Goal: Complete application form

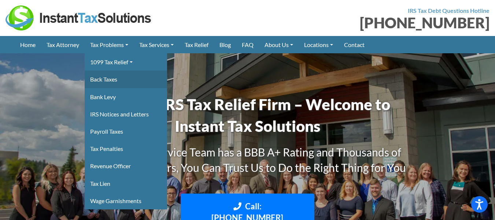
click at [107, 79] on link "Back Taxes" at bounding box center [126, 78] width 82 height 17
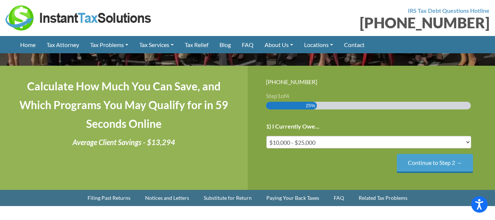
scroll to position [161, 0]
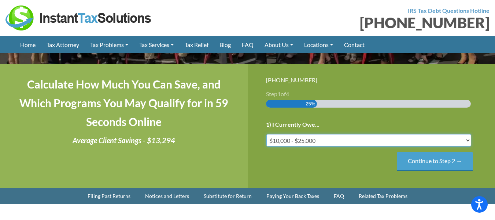
click at [468, 140] on select "Less than $10,000 $10,000 - $25,000 $25,000 - $50,000 $50,000 - $75,000 $75,000+" at bounding box center [368, 140] width 205 height 12
click at [487, 165] on div "[PHONE_NUMBER] Step 1 of 4 25% 1) I Currently Owe... Less than $10,000 $10,000 …" at bounding box center [372, 125] width 248 height 123
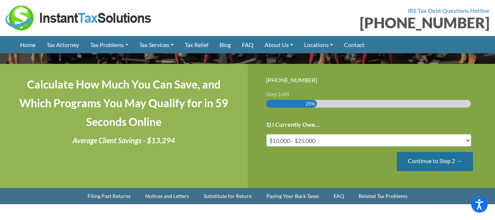
click at [438, 161] on input "Continue to Step 2 →" at bounding box center [435, 161] width 76 height 19
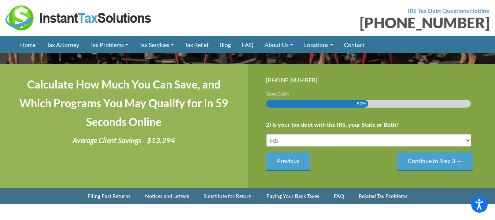
scroll to position [0, 0]
click at [438, 161] on input "Continue to Step 3 →" at bounding box center [435, 161] width 76 height 19
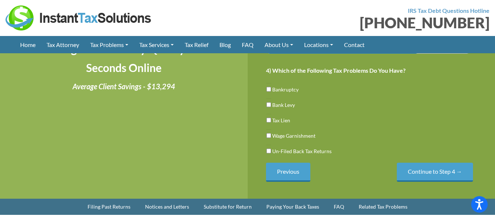
scroll to position [220, 0]
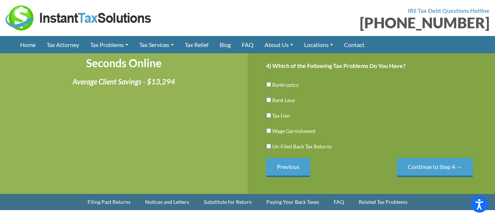
click at [293, 167] on input "Previous" at bounding box center [288, 167] width 44 height 19
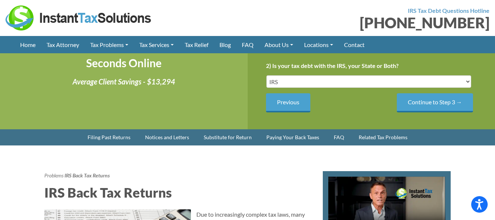
scroll to position [0, 0]
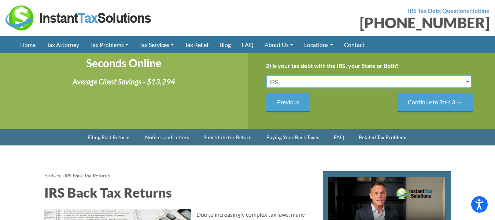
click at [467, 82] on select "IRS State Both IRS and State" at bounding box center [368, 81] width 205 height 12
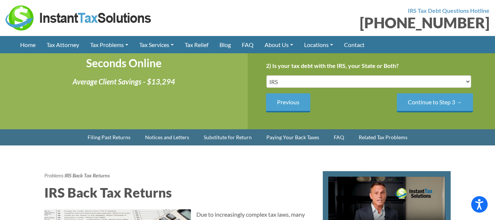
click at [481, 84] on div "[PHONE_NUMBER] Step 2 of 4 50% 1) I Currently Owe... Less than $10,000 $10,000 …" at bounding box center [372, 66] width 248 height 123
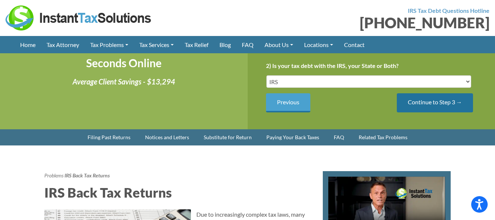
click at [435, 102] on input "Continue to Step 3 →" at bounding box center [435, 102] width 76 height 19
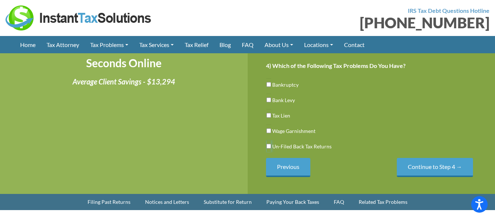
click at [269, 145] on input "Un-Filed Back Tax Returns" at bounding box center [268, 146] width 5 height 12
checkbox input "true"
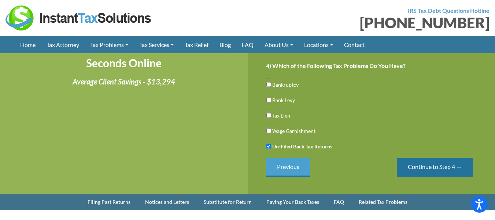
click at [421, 167] on input "Continue to Step 4 →" at bounding box center [435, 167] width 76 height 19
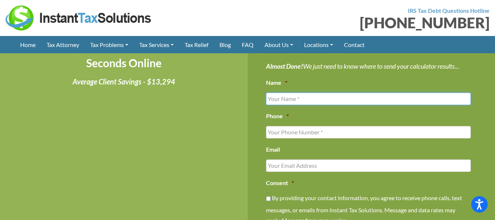
click at [273, 98] on input "Name *" at bounding box center [368, 98] width 205 height 12
type input "[PERSON_NAME]"
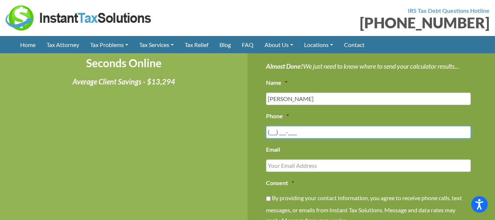
click at [272, 133] on input "(___) ___-____" at bounding box center [368, 132] width 205 height 12
type input "[PHONE_NUMBER]"
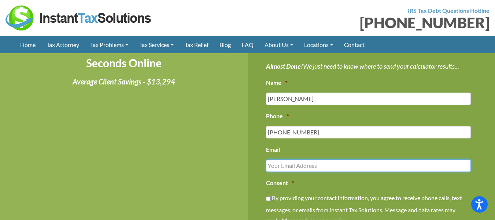
click at [271, 164] on input "Email" at bounding box center [368, 165] width 205 height 12
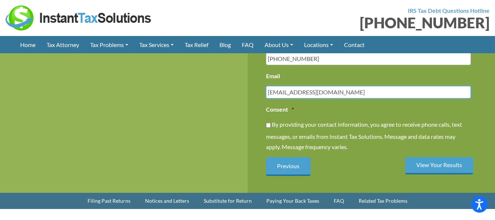
scroll to position [308, 0]
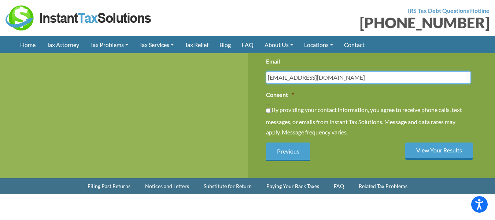
type input "[EMAIL_ADDRESS][DOMAIN_NAME]"
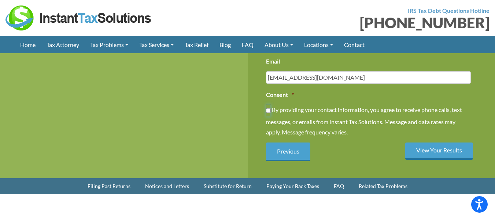
click at [268, 110] on input "By providing your contact information, you agree to receive phone calls, text m…" at bounding box center [268, 110] width 5 height 12
checkbox input "true"
click at [444, 148] on input "View Your Results" at bounding box center [439, 150] width 68 height 17
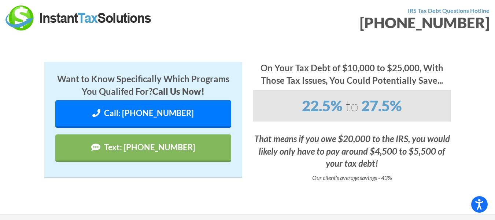
scroll to position [15, 0]
